Goal: Task Accomplishment & Management: Use online tool/utility

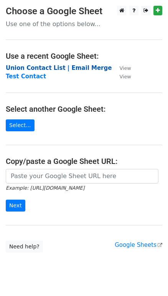
click at [69, 66] on strong "Union Contact List | Email Merge" at bounding box center [59, 67] width 106 height 7
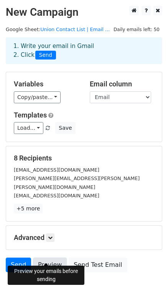
click at [46, 257] on link "Preview" at bounding box center [50, 264] width 34 height 15
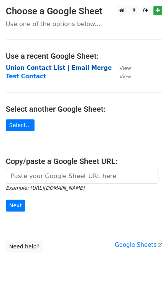
click at [66, 67] on strong "Union Contact List | Email Merge" at bounding box center [59, 67] width 106 height 7
click at [39, 69] on strong "Union Contact List | Email Merge" at bounding box center [59, 67] width 106 height 7
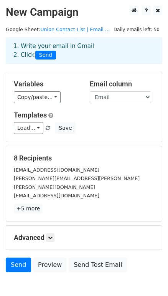
click at [151, 101] on div "Email column Union Title First Name Last Name Email cc" at bounding box center [122, 91] width 76 height 23
click at [150, 101] on select "Union Title First Name Last Name Email cc" at bounding box center [120, 97] width 61 height 12
click at [90, 91] on select "Union Title First Name Last Name Email cc" at bounding box center [120, 97] width 61 height 12
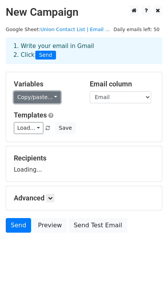
click at [45, 100] on link "Copy/paste..." at bounding box center [37, 97] width 47 height 12
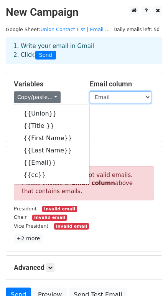
click at [124, 97] on select "Union Title First Name Last Name Email cc" at bounding box center [120, 97] width 61 height 12
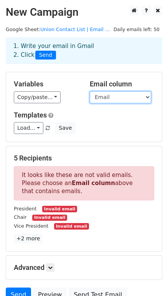
select select "Email"
click at [90, 91] on select "Union Title First Name Last Name Email cc" at bounding box center [120, 97] width 61 height 12
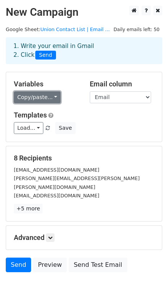
click at [39, 96] on link "Copy/paste..." at bounding box center [37, 97] width 47 height 12
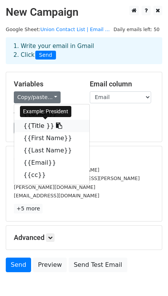
click at [34, 124] on link "{{Title }}" at bounding box center [51, 126] width 75 height 12
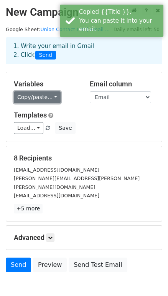
click at [44, 96] on link "Copy/paste..." at bounding box center [37, 97] width 47 height 12
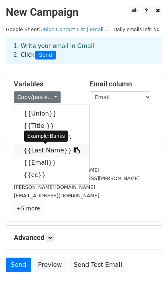
click at [43, 150] on link "{{Last Name}}" at bounding box center [51, 150] width 75 height 12
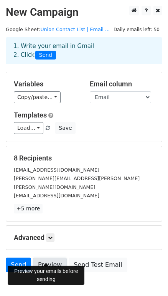
click at [53, 257] on link "Preview" at bounding box center [50, 264] width 34 height 15
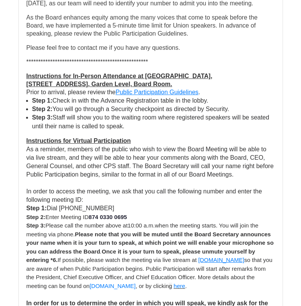
scroll to position [958, 0]
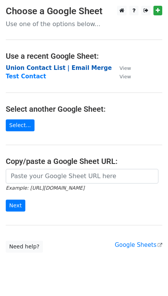
click at [87, 66] on strong "Union Contact List | Email Merge" at bounding box center [59, 67] width 106 height 7
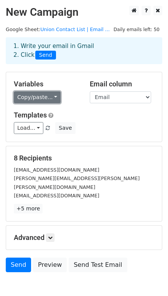
click at [51, 99] on link "Copy/paste..." at bounding box center [37, 97] width 47 height 12
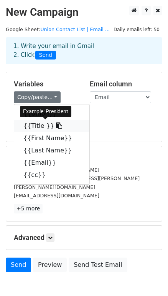
click at [42, 125] on link "{{Title }}" at bounding box center [51, 126] width 75 height 12
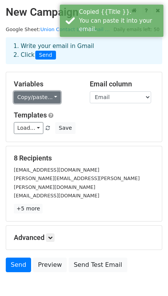
click at [41, 99] on link "Copy/paste..." at bounding box center [37, 97] width 47 height 12
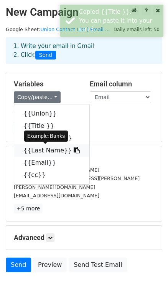
click at [41, 148] on link "{{Last Name}}" at bounding box center [51, 150] width 75 height 12
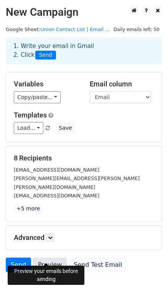
click at [47, 257] on link "Preview" at bounding box center [50, 264] width 34 height 15
click at [43, 257] on link "Preview" at bounding box center [50, 264] width 34 height 15
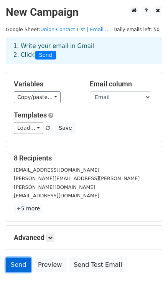
click at [21, 257] on link "Send" at bounding box center [18, 264] width 25 height 15
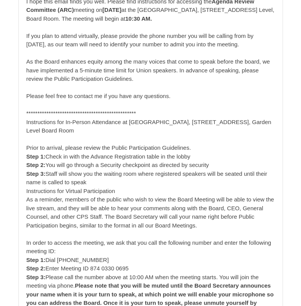
scroll to position [230, 0]
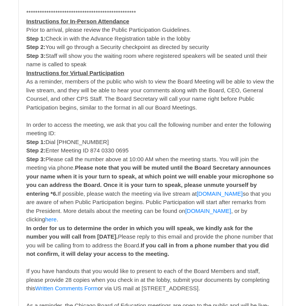
scroll to position [307, 0]
